Goal: Transaction & Acquisition: Purchase product/service

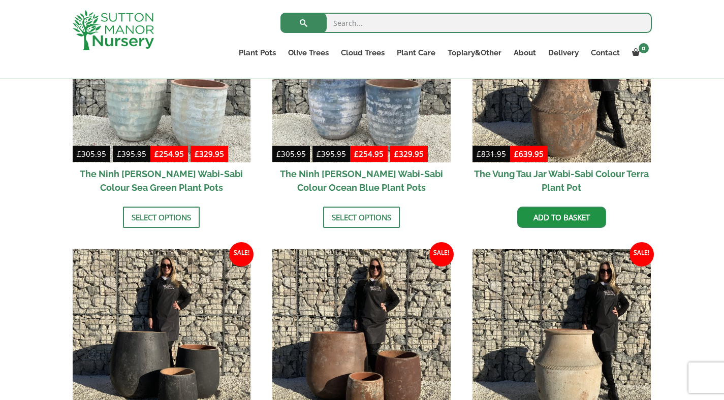
scroll to position [886, 0]
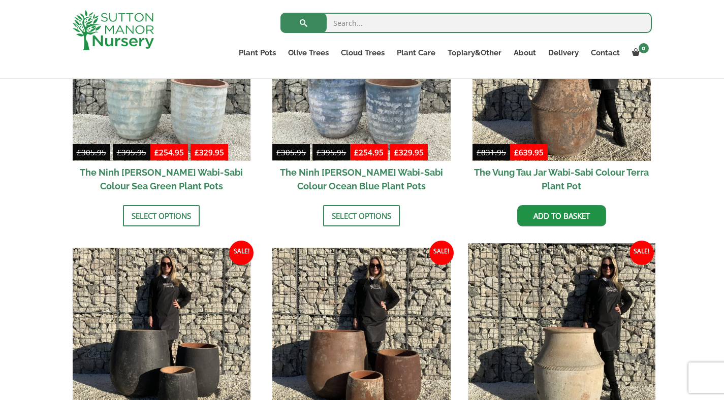
click at [572, 260] on img at bounding box center [561, 336] width 187 height 187
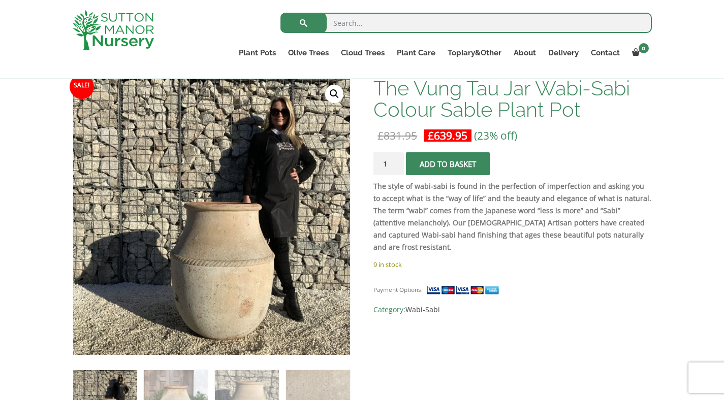
scroll to position [157, 0]
click at [222, 383] on img at bounding box center [247, 403] width 64 height 64
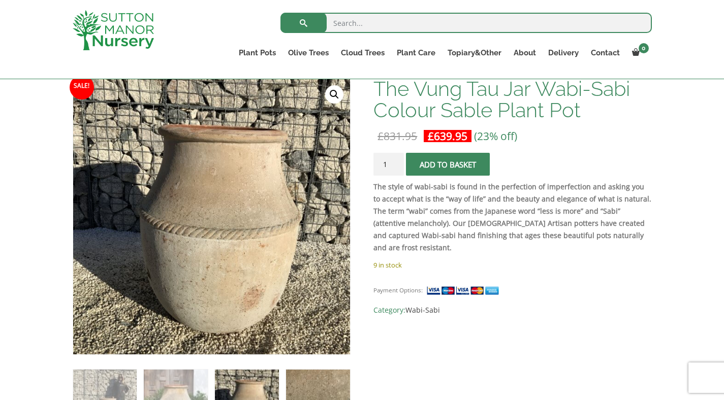
click at [310, 395] on img at bounding box center [318, 402] width 64 height 64
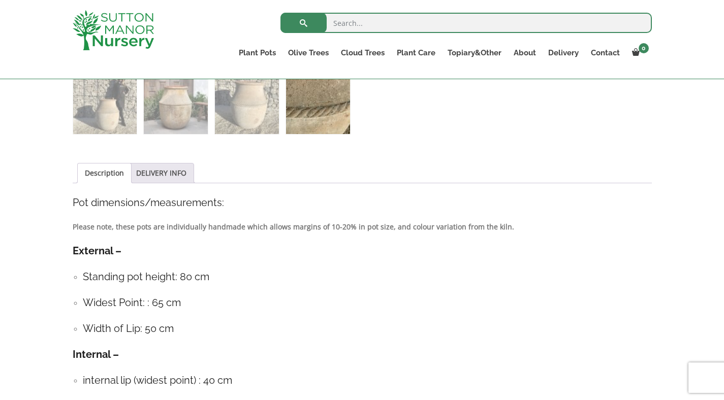
scroll to position [457, 0]
click at [87, 274] on h4 "Standing pot height: 80 cm" at bounding box center [367, 276] width 569 height 16
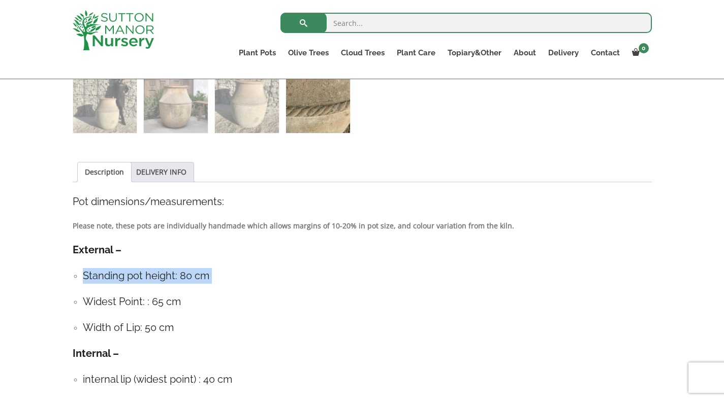
drag, startPoint x: 74, startPoint y: 276, endPoint x: 140, endPoint y: 290, distance: 67.4
click at [140, 290] on ul "Standing pot height: 80 cm Widest Point: : 65 cm Width of Lip: 50 cm" at bounding box center [362, 302] width 579 height 68
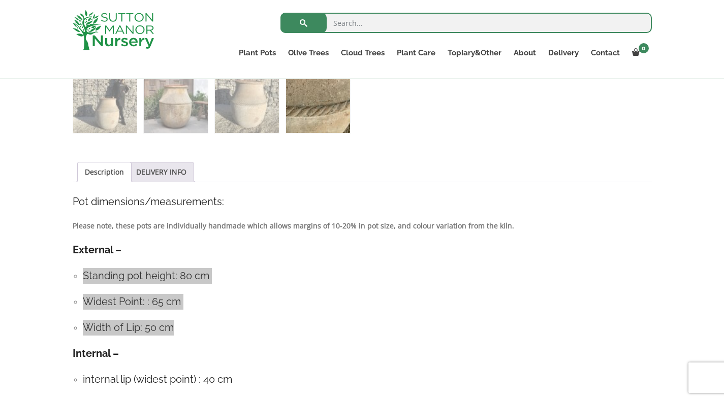
drag, startPoint x: 173, startPoint y: 330, endPoint x: 84, endPoint y: 281, distance: 101.7
click at [84, 281] on ul "Standing pot height: 80 cm Widest Point: : 65 cm Width of Lip: 50 cm" at bounding box center [362, 302] width 579 height 68
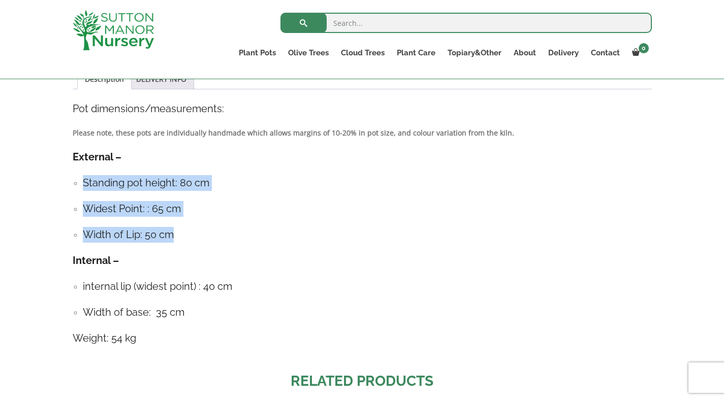
scroll to position [551, 0]
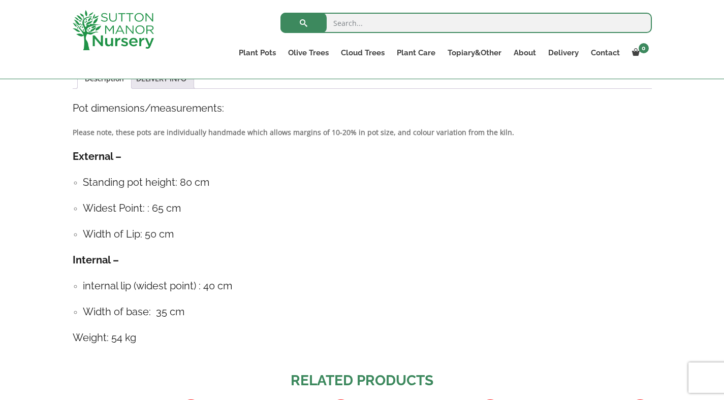
click at [271, 326] on div "Description Pot dimensions/measurements: Please note, these pots are individual…" at bounding box center [362, 229] width 579 height 256
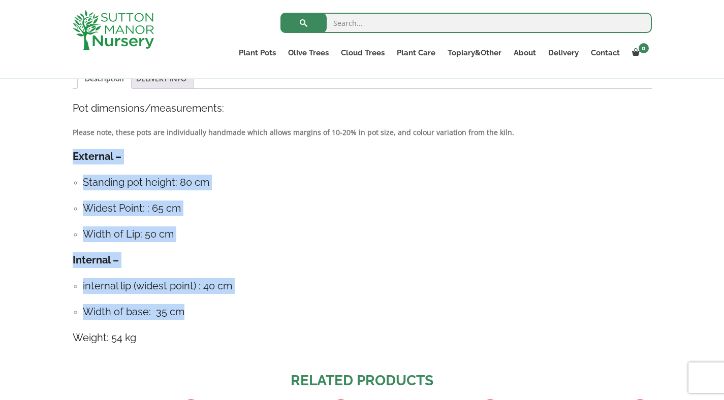
drag, startPoint x: 214, startPoint y: 317, endPoint x: 88, endPoint y: 145, distance: 213.0
click at [89, 145] on div "Description Pot dimensions/measurements: Please note, these pots are individual…" at bounding box center [362, 229] width 579 height 256
copy div "External – Standing pot height: 80 cm Widest Point: : 65 cm Width of Lip: 50 cm…"
